Goal: Navigation & Orientation: Find specific page/section

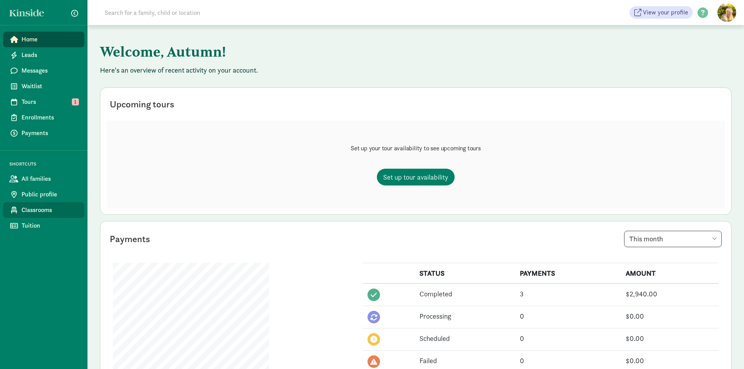
click at [44, 208] on span "Classrooms" at bounding box center [49, 209] width 57 height 9
click at [45, 96] on link "Tours 1" at bounding box center [43, 102] width 81 height 16
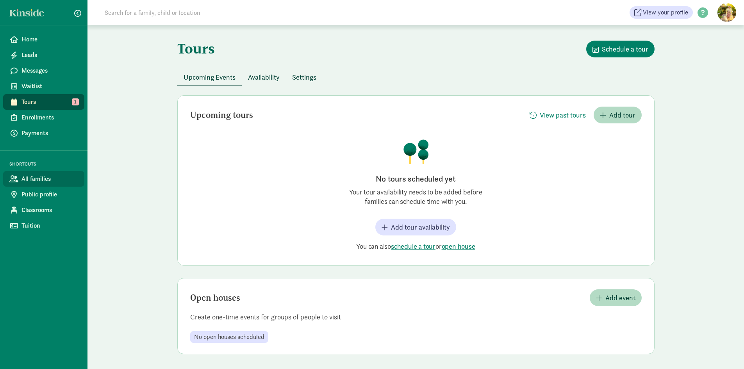
click at [30, 177] on span "All families" at bounding box center [49, 178] width 57 height 9
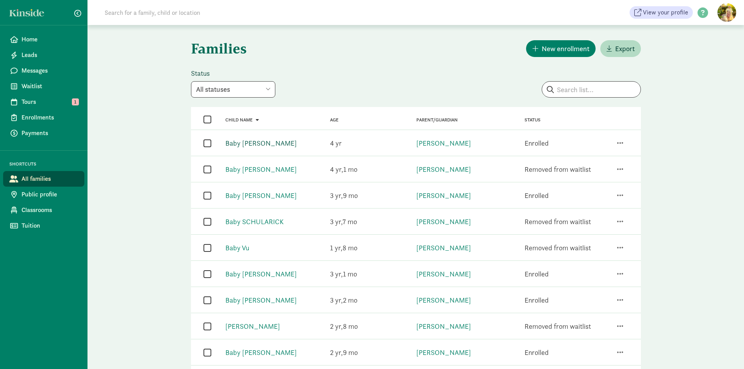
click at [242, 140] on link "Baby [PERSON_NAME]" at bounding box center [260, 143] width 71 height 9
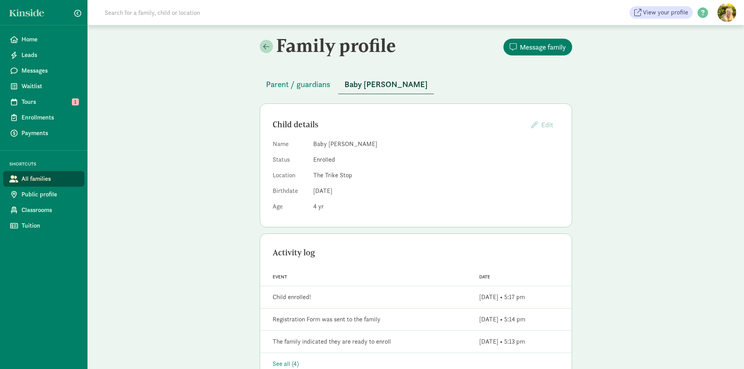
click at [303, 74] on div "Parent / guardians [PERSON_NAME]" at bounding box center [416, 80] width 312 height 28
click at [299, 84] on span "Parent / guardians" at bounding box center [298, 84] width 64 height 12
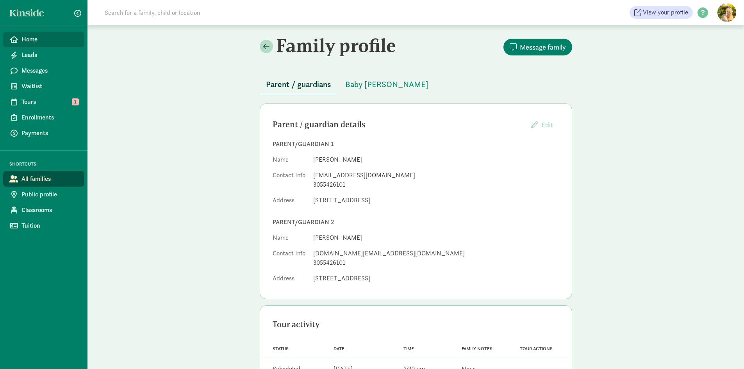
click at [46, 43] on span "Home" at bounding box center [49, 39] width 57 height 9
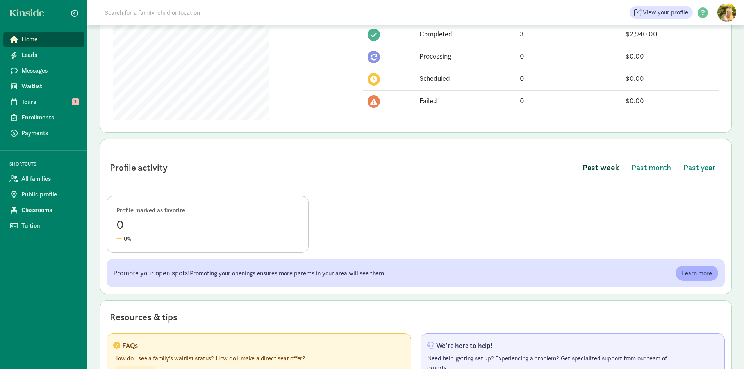
scroll to position [307, 0]
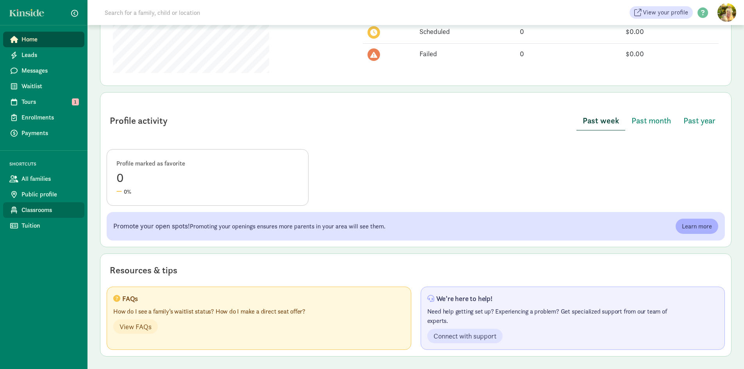
click at [45, 203] on link "Classrooms" at bounding box center [43, 210] width 81 height 16
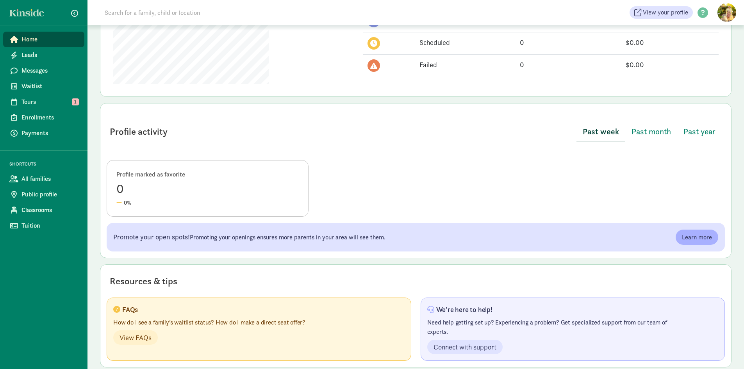
scroll to position [307, 0]
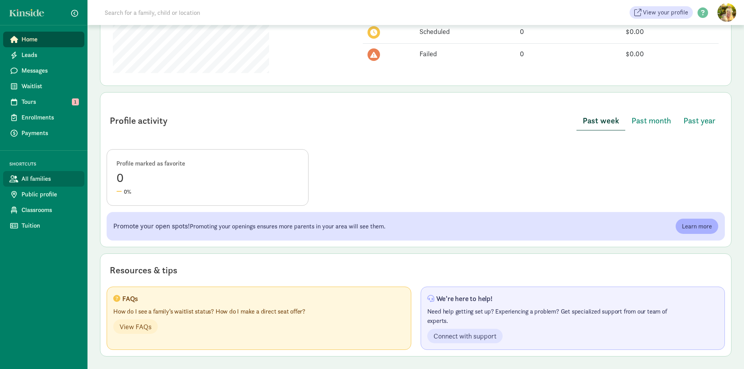
click at [55, 177] on span "All families" at bounding box center [49, 178] width 57 height 9
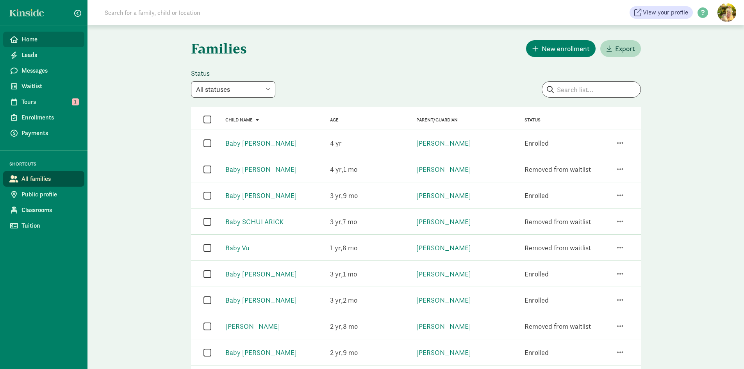
click at [43, 43] on span "Home" at bounding box center [49, 39] width 57 height 9
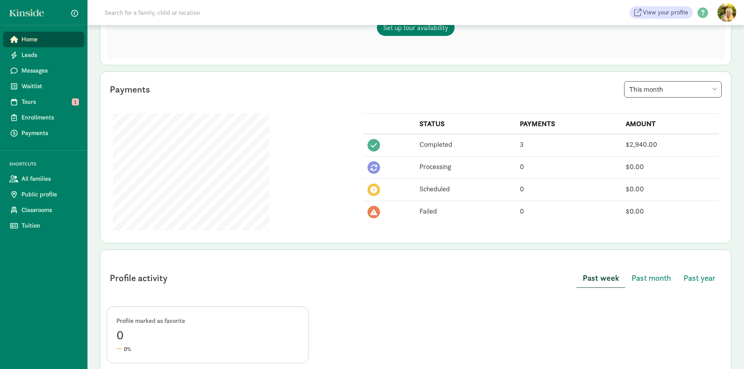
scroll to position [112, 0]
